Goal: Task Accomplishment & Management: Use online tool/utility

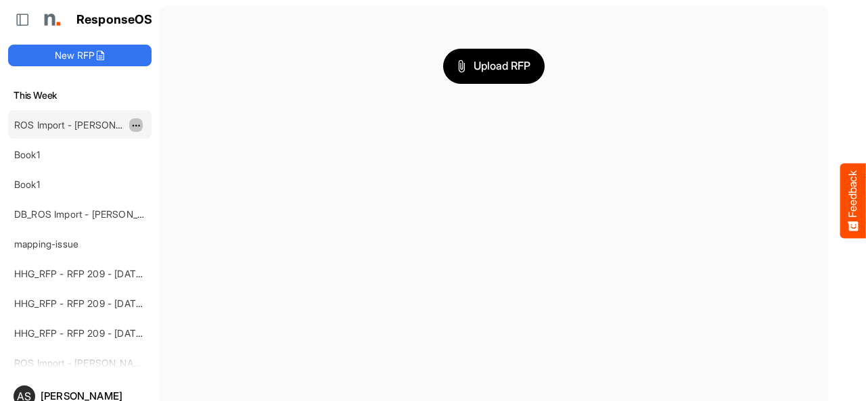
click at [138, 122] on span "dropdownbutton" at bounding box center [134, 125] width 7 height 9
click at [96, 123] on link "ROS Import - [PERSON_NAME] - Final (short)" at bounding box center [112, 125] width 196 height 12
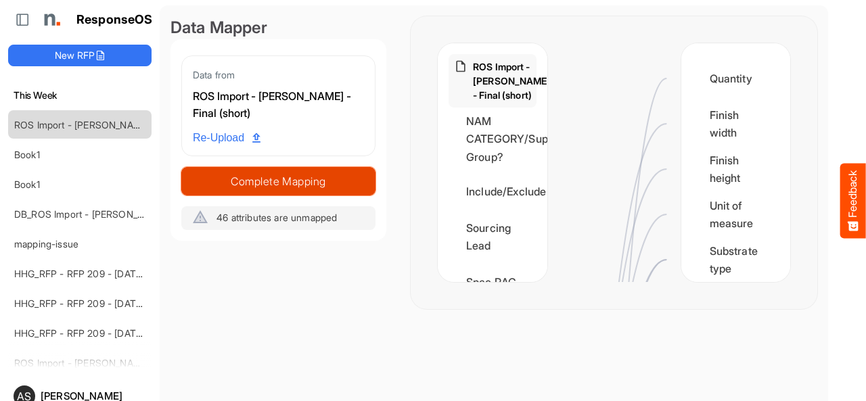
click at [309, 183] on span "Complete Mapping" at bounding box center [278, 181] width 193 height 19
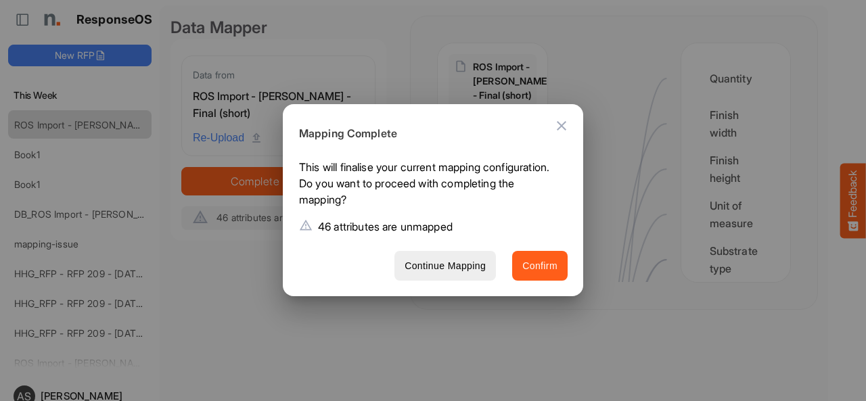
click at [535, 270] on span "Confirm" at bounding box center [540, 266] width 35 height 17
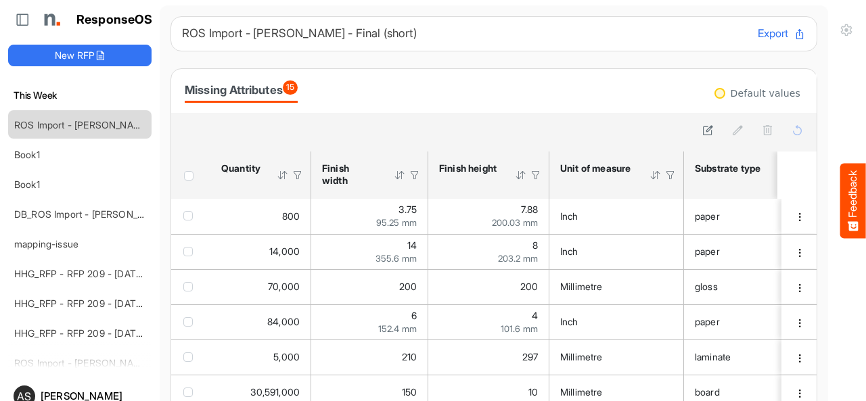
click at [758, 35] on button "Export" at bounding box center [782, 34] width 48 height 18
click at [759, 38] on button "Export" at bounding box center [782, 34] width 48 height 18
click at [758, 37] on button "Export" at bounding box center [782, 34] width 48 height 18
